Goal: Information Seeking & Learning: Check status

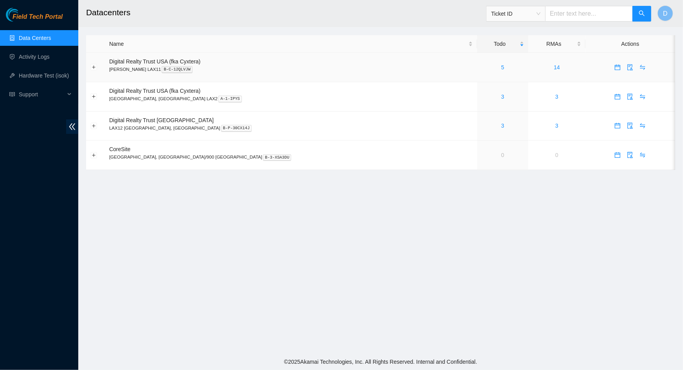
click at [482, 69] on div "5" at bounding box center [503, 67] width 43 height 9
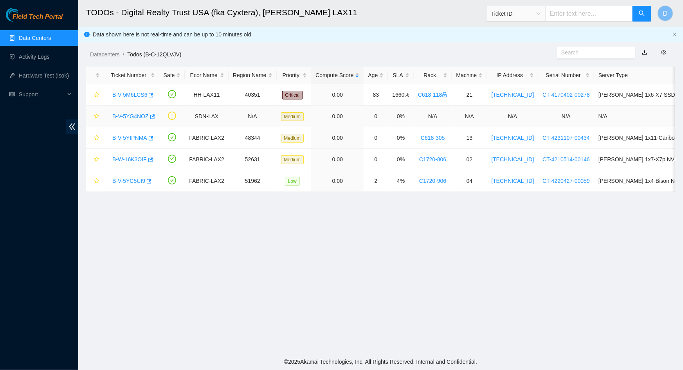
click at [119, 118] on link "B-V-5YG4NOZ" at bounding box center [130, 116] width 36 height 6
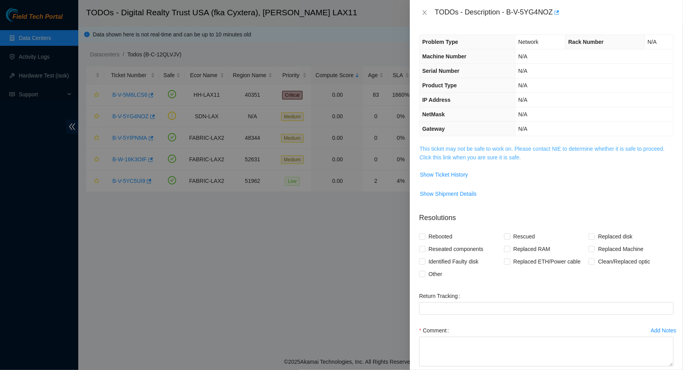
click at [496, 152] on link "This ticket may not be safe to work on. Please contact NIE to determine whether…" at bounding box center [542, 153] width 245 height 15
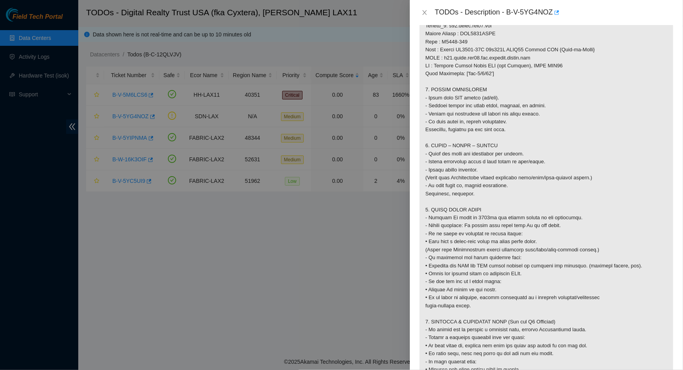
scroll to position [569, 0]
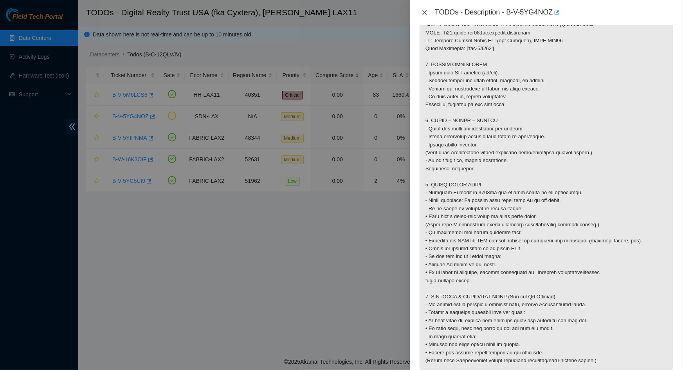
click at [424, 13] on icon "close" at bounding box center [424, 12] width 4 height 5
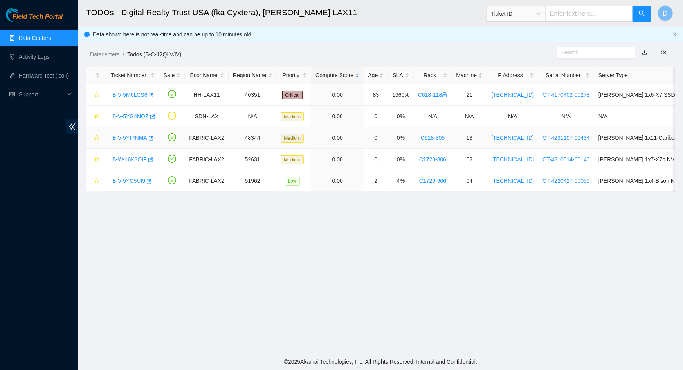
click at [116, 137] on link "B-V-5YIPNMA" at bounding box center [129, 138] width 35 height 6
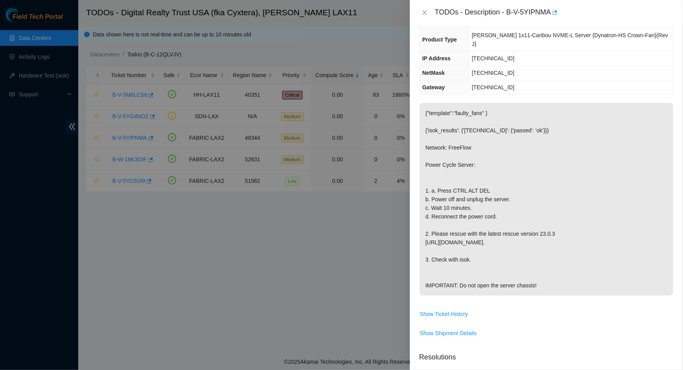
scroll to position [41, 0]
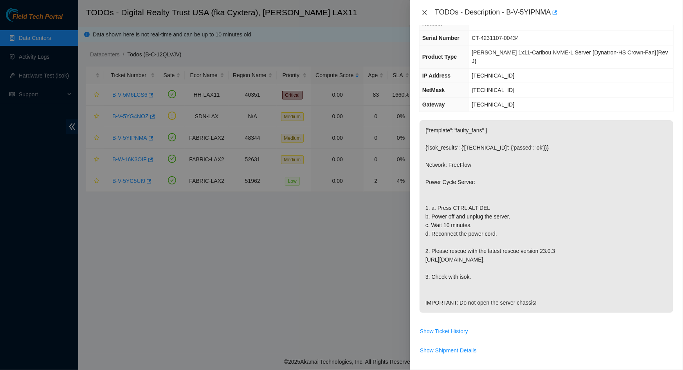
drag, startPoint x: 423, startPoint y: 15, endPoint x: 341, endPoint y: 44, distance: 86.8
click at [421, 16] on button "Close" at bounding box center [424, 12] width 11 height 7
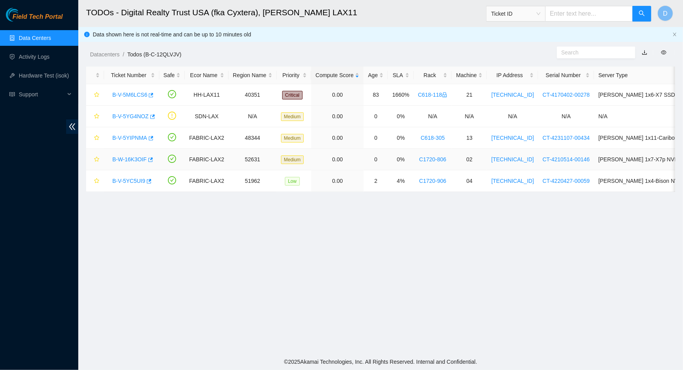
click at [123, 161] on link "B-W-16K3OIF" at bounding box center [129, 159] width 34 height 6
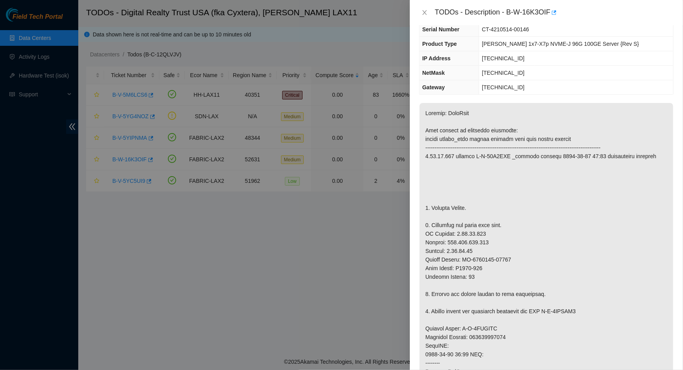
click at [427, 16] on div "TODOs - Description - B-W-16K3OIF" at bounding box center [546, 12] width 254 height 13
click at [424, 13] on icon "close" at bounding box center [424, 12] width 4 height 5
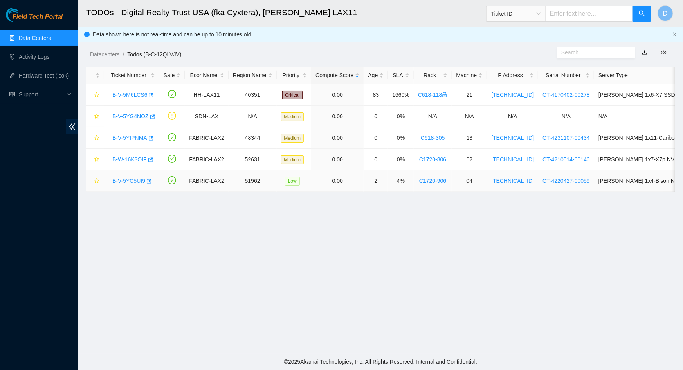
click at [121, 182] on link "B-V-5YC5UI9" at bounding box center [128, 181] width 33 height 6
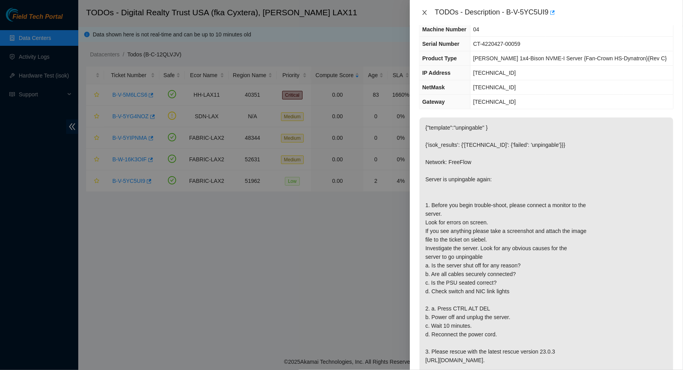
click at [428, 12] on icon "close" at bounding box center [425, 12] width 6 height 6
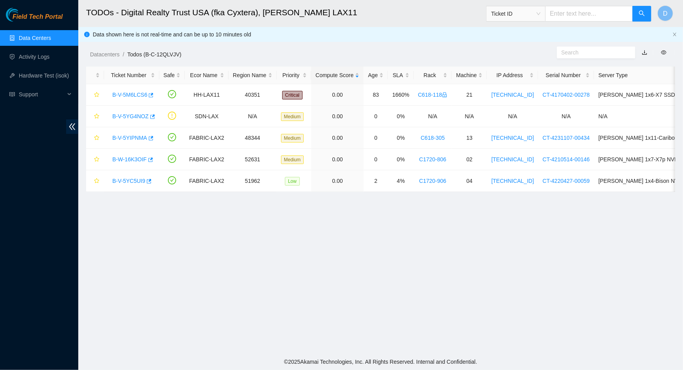
scroll to position [59, 0]
click at [136, 115] on link "B-V-5YG4NOZ" at bounding box center [130, 116] width 36 height 6
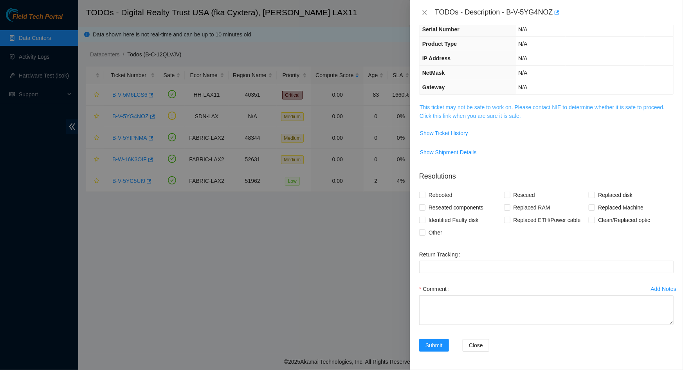
click at [479, 112] on link "This ticket may not be safe to work on. Please contact NIE to determine whether…" at bounding box center [542, 111] width 245 height 15
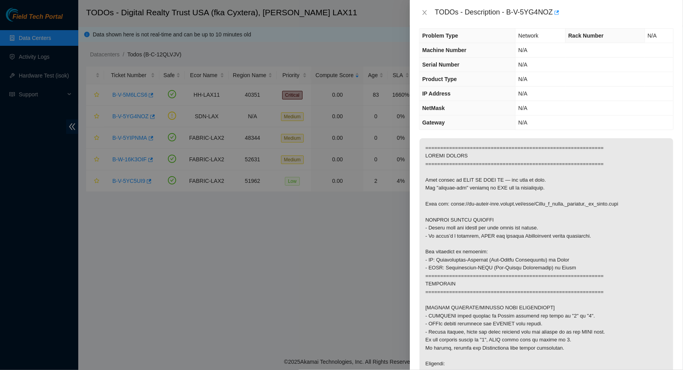
scroll to position [0, 0]
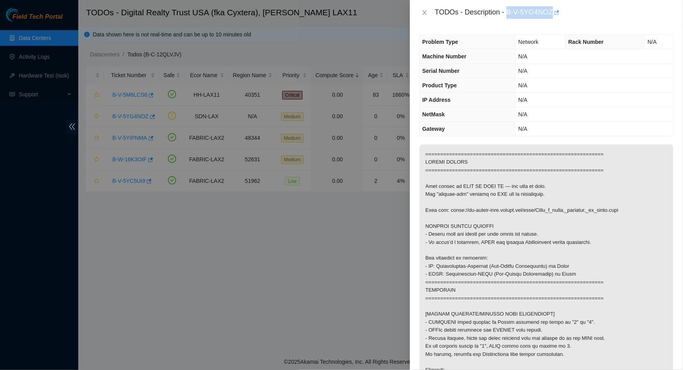
drag, startPoint x: 508, startPoint y: 12, endPoint x: 553, endPoint y: 16, distance: 45.6
click at [553, 16] on div "TODOs - Description - B-V-5YG4NOZ" at bounding box center [554, 12] width 239 height 13
copy div "B-V-5YG4NOZ"
click at [557, 14] on icon "button" at bounding box center [556, 12] width 5 height 5
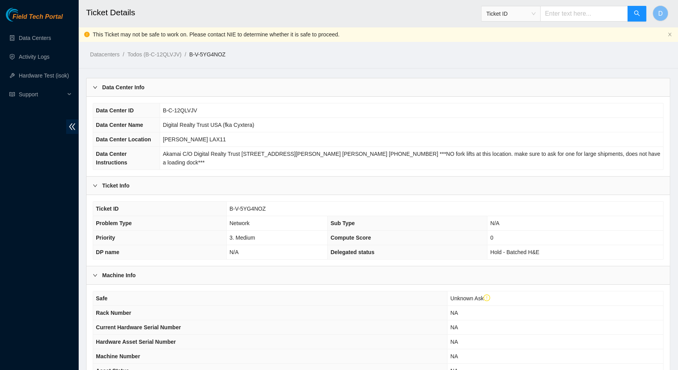
drag, startPoint x: 211, startPoint y: 56, endPoint x: 237, endPoint y: 52, distance: 25.8
click at [237, 52] on ol "Datacenters / Todos (B-C-12QLVJV) / B-V-5YG4NOZ /" at bounding box center [309, 54] width 438 height 9
drag, startPoint x: 228, startPoint y: 54, endPoint x: 190, endPoint y: 57, distance: 37.7
click at [190, 57] on ol "Datacenters / Todos (B-C-12QLVJV) / B-V-5YG4NOZ /" at bounding box center [309, 54] width 438 height 9
copy link "B-V-5YG4NOZ"
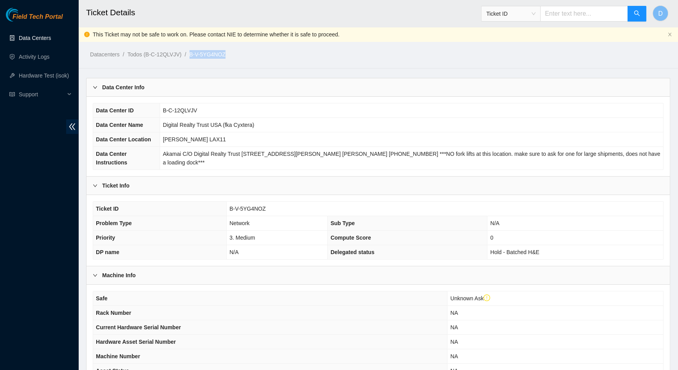
click at [32, 39] on link "Data Centers" at bounding box center [35, 38] width 32 height 6
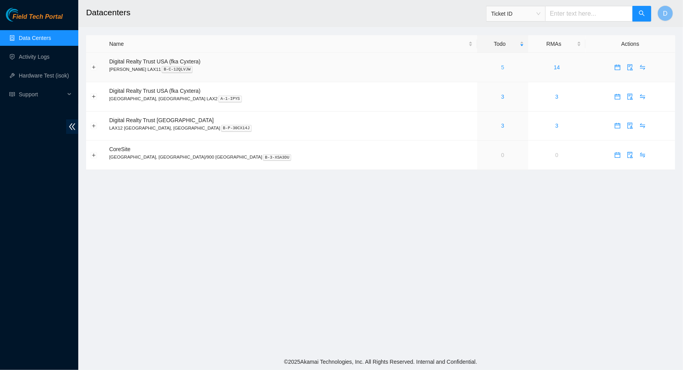
click at [502, 66] on link "5" at bounding box center [503, 67] width 3 height 6
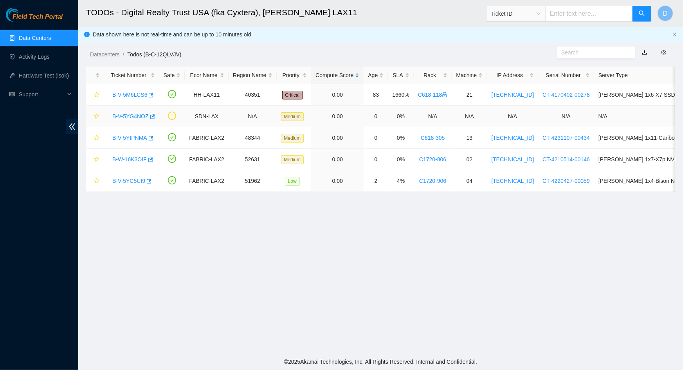
click at [133, 117] on link "B-V-5YG4NOZ" at bounding box center [130, 116] width 36 height 6
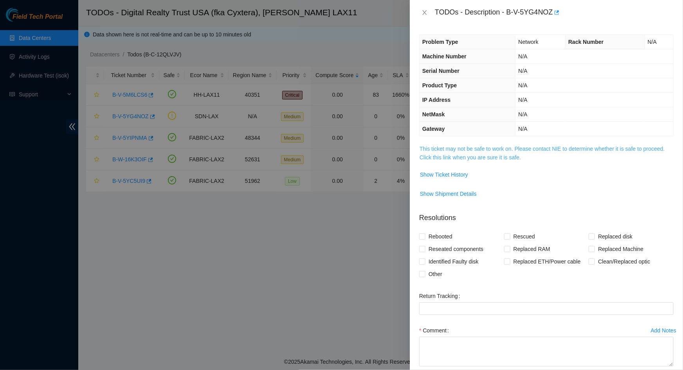
click at [494, 153] on link "This ticket may not be safe to work on. Please contact NIE to determine whether…" at bounding box center [542, 153] width 245 height 15
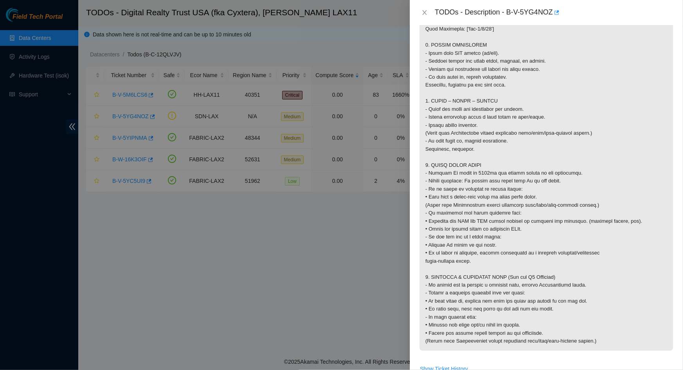
scroll to position [605, 0]
